Goal: Task Accomplishment & Management: Manage account settings

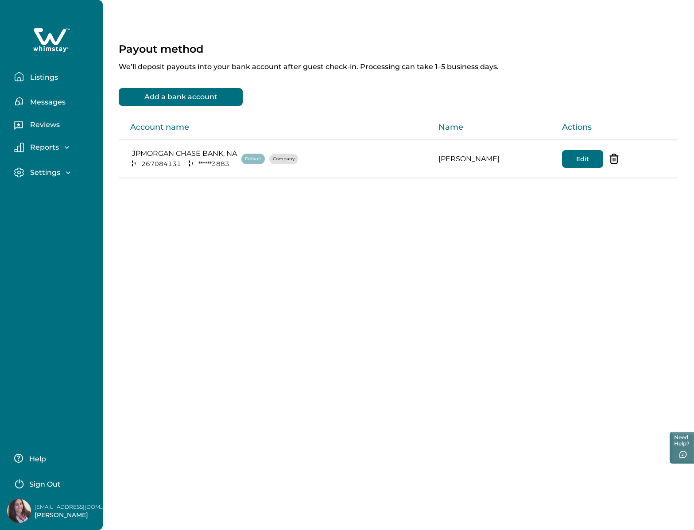
click at [49, 79] on p "Listings" at bounding box center [42, 77] width 31 height 9
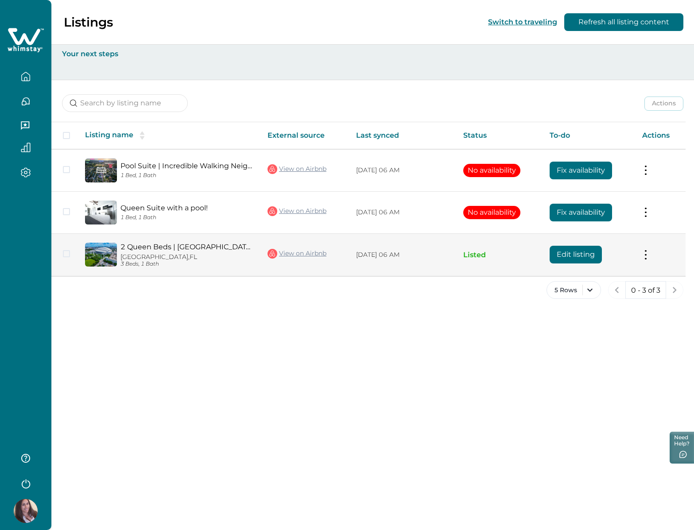
click at [253, 257] on p "[GEOGRAPHIC_DATA], [GEOGRAPHIC_DATA]" at bounding box center [186, 257] width 133 height 8
click at [365, 248] on td "[DATE] 06 AM" at bounding box center [402, 254] width 107 height 43
click at [644, 252] on button at bounding box center [645, 254] width 7 height 9
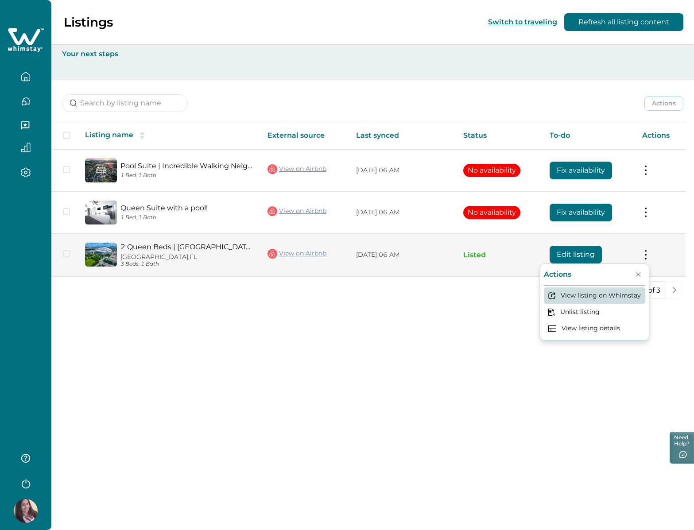
click at [619, 290] on button "View listing on Whimstay" at bounding box center [594, 295] width 101 height 16
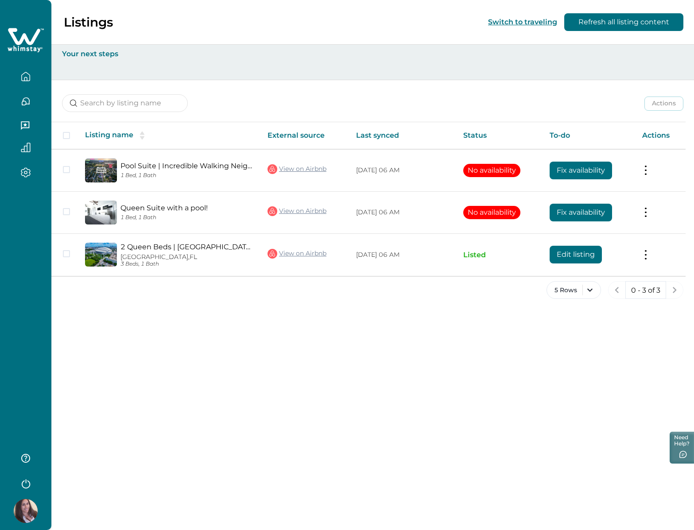
click at [287, 22] on div "Listings Switch to traveling Refresh all listing content" at bounding box center [347, 22] width 694 height 45
